Goal: Task Accomplishment & Management: Use online tool/utility

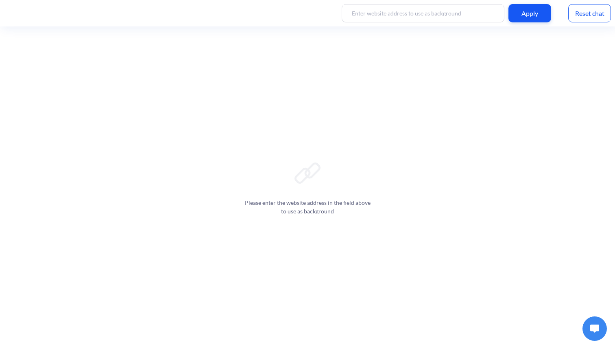
click at [589, 16] on div "Reset chat" at bounding box center [590, 13] width 43 height 18
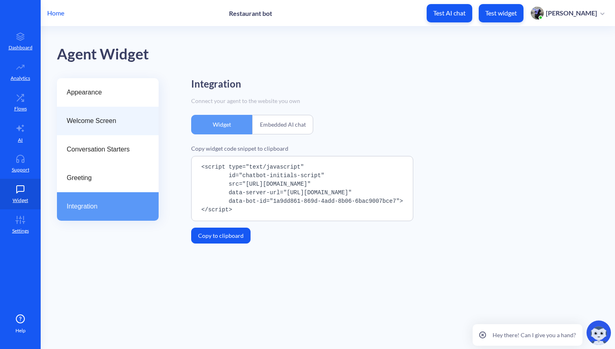
click at [94, 122] on span "Welcome Screen" at bounding box center [105, 121] width 76 height 10
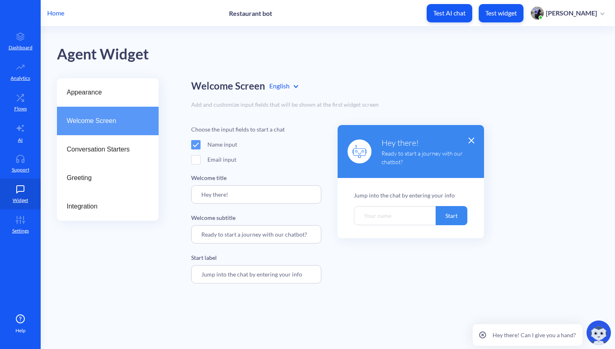
click at [197, 145] on span at bounding box center [195, 144] width 9 height 9
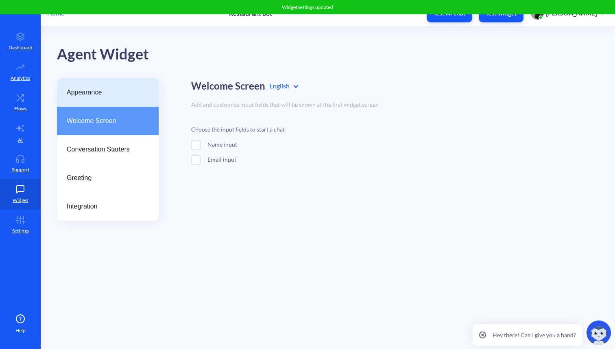
click at [87, 90] on span "Appearance" at bounding box center [105, 93] width 76 height 10
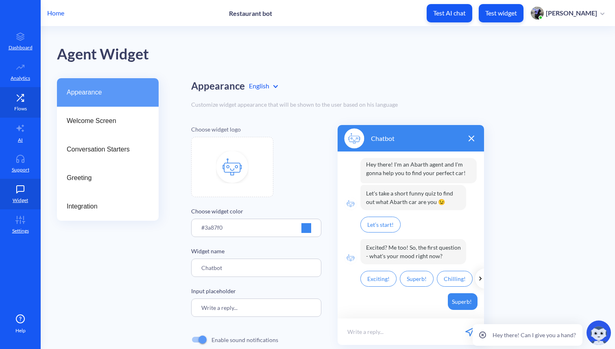
click at [9, 101] on link "Flows" at bounding box center [20, 102] width 41 height 31
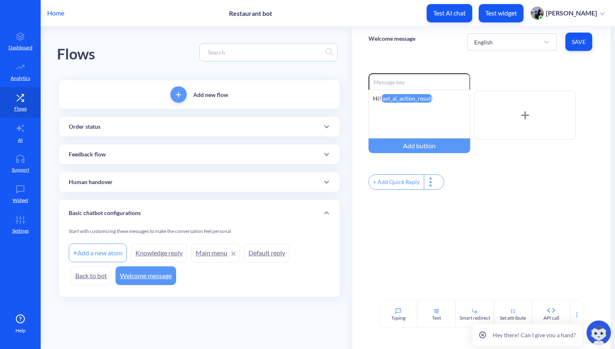
click at [117, 127] on div "Order status" at bounding box center [199, 127] width 261 height 9
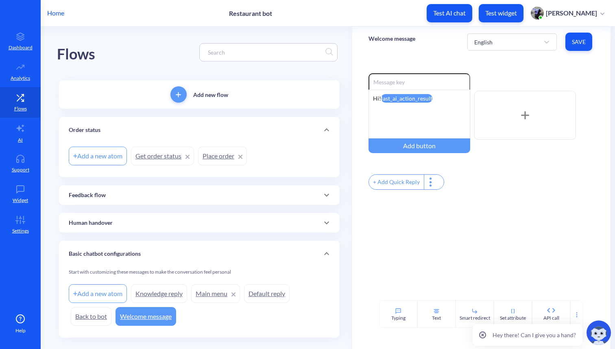
click at [214, 158] on link "Place order" at bounding box center [222, 156] width 49 height 19
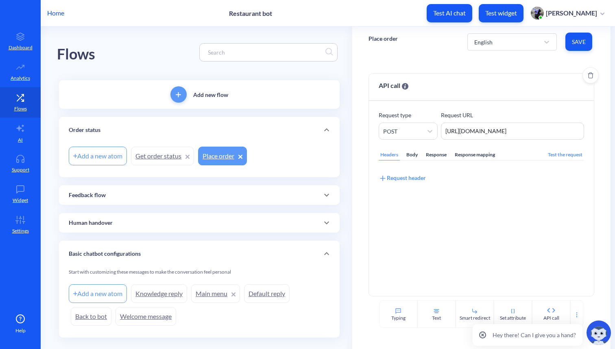
click at [482, 158] on div "Response mapping" at bounding box center [475, 154] width 44 height 11
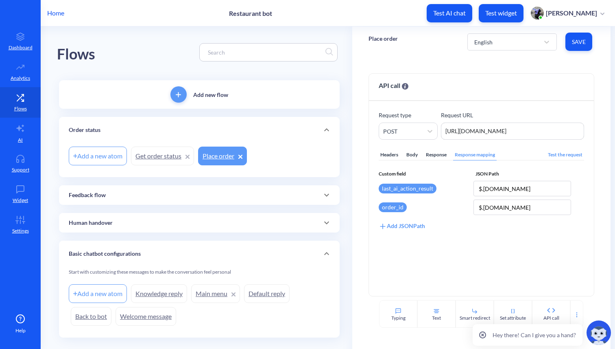
click at [159, 156] on link "Get order status" at bounding box center [162, 156] width 63 height 19
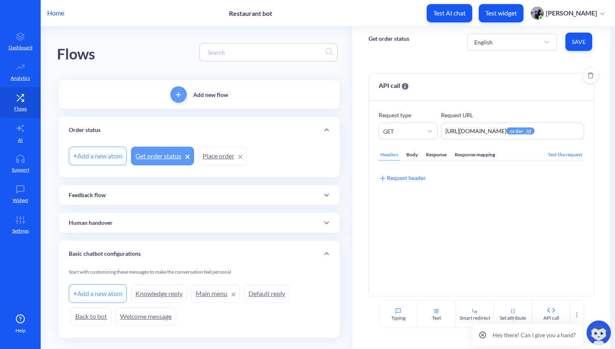
click at [477, 154] on div "Response mapping" at bounding box center [475, 154] width 44 height 11
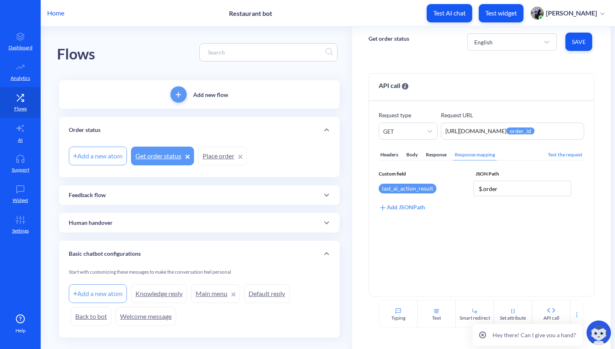
click at [216, 158] on link "Place order" at bounding box center [222, 156] width 49 height 19
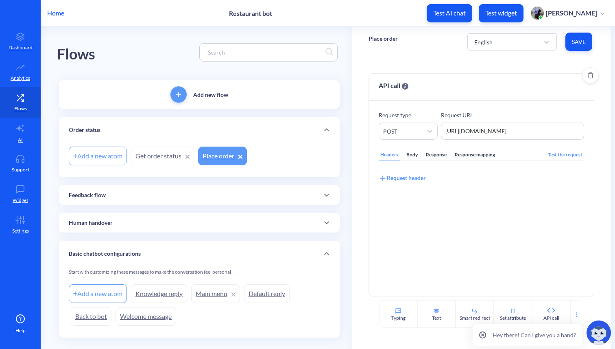
click at [478, 154] on div "Response mapping" at bounding box center [475, 154] width 44 height 11
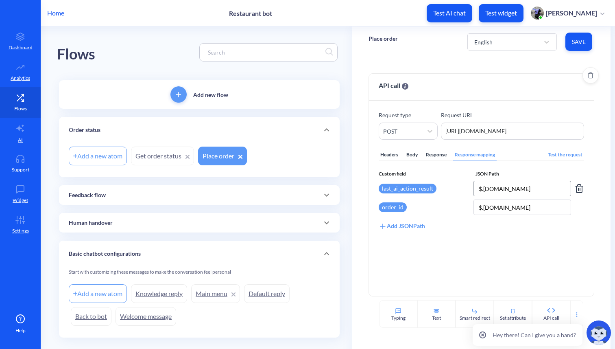
drag, startPoint x: 513, startPoint y: 188, endPoint x: 473, endPoint y: 188, distance: 40.3
click at [474, 188] on input "$.order.id" at bounding box center [523, 188] width 98 height 15
click at [22, 229] on p "Settings" at bounding box center [20, 230] width 17 height 7
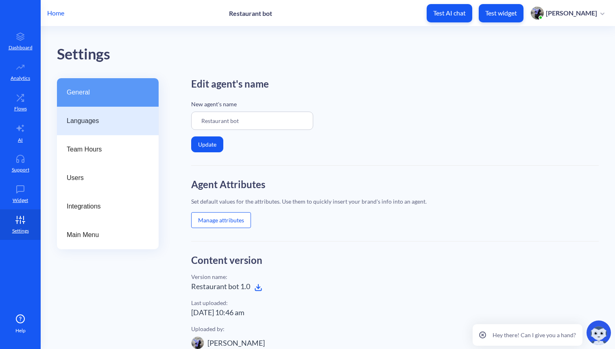
click at [94, 131] on div "Languages" at bounding box center [108, 121] width 102 height 28
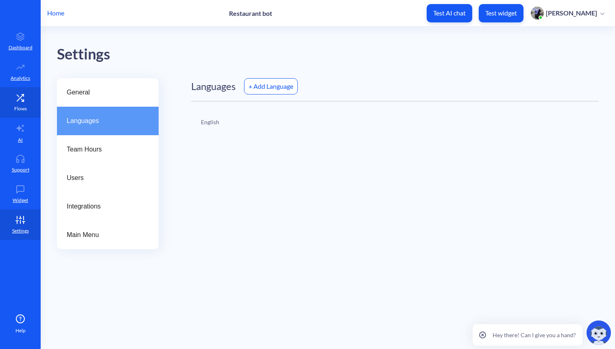
click at [22, 103] on link "Flows" at bounding box center [20, 102] width 41 height 31
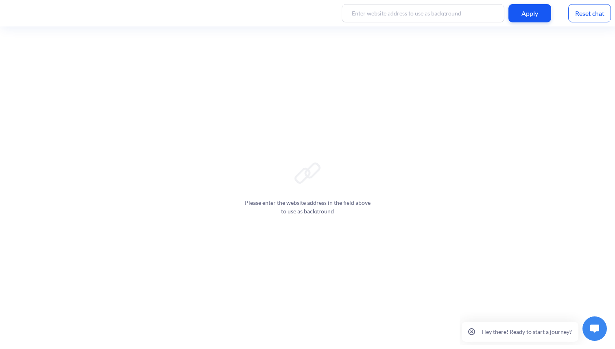
click at [330, 116] on div "Please enter the website address in the field above to use as background" at bounding box center [307, 187] width 615 height 322
click at [598, 327] on img at bounding box center [595, 328] width 9 height 8
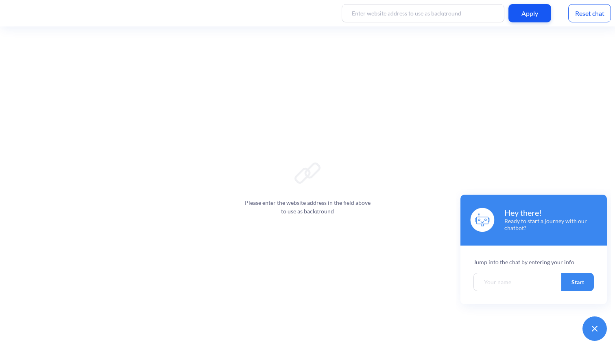
click at [493, 279] on input "Welcome chatbot screen" at bounding box center [518, 282] width 89 height 18
type input "tets"
click button "Start" at bounding box center [578, 282] width 33 height 18
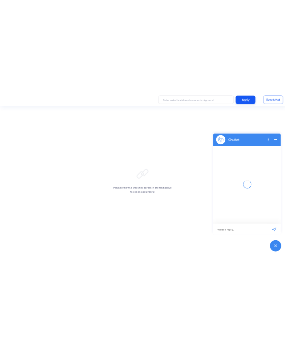
scroll to position [1, 0]
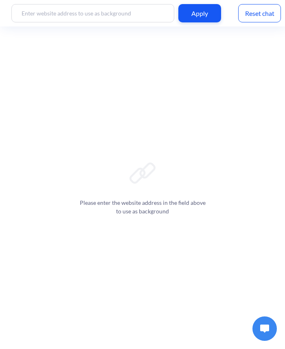
click at [266, 328] on img at bounding box center [264, 328] width 9 height 8
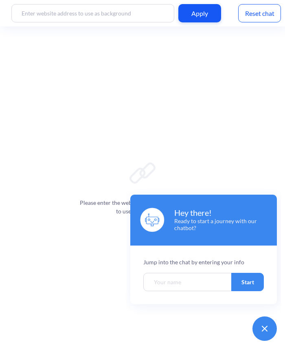
click at [199, 287] on input "Welcome chatbot screen" at bounding box center [187, 282] width 89 height 18
type input "tets"
click button "Start" at bounding box center [247, 282] width 33 height 18
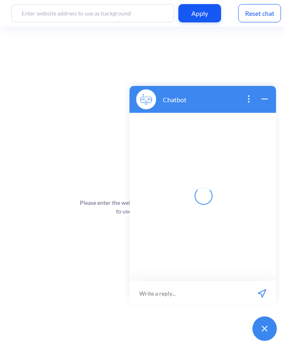
scroll to position [1, 0]
